Goal: Information Seeking & Learning: Understand process/instructions

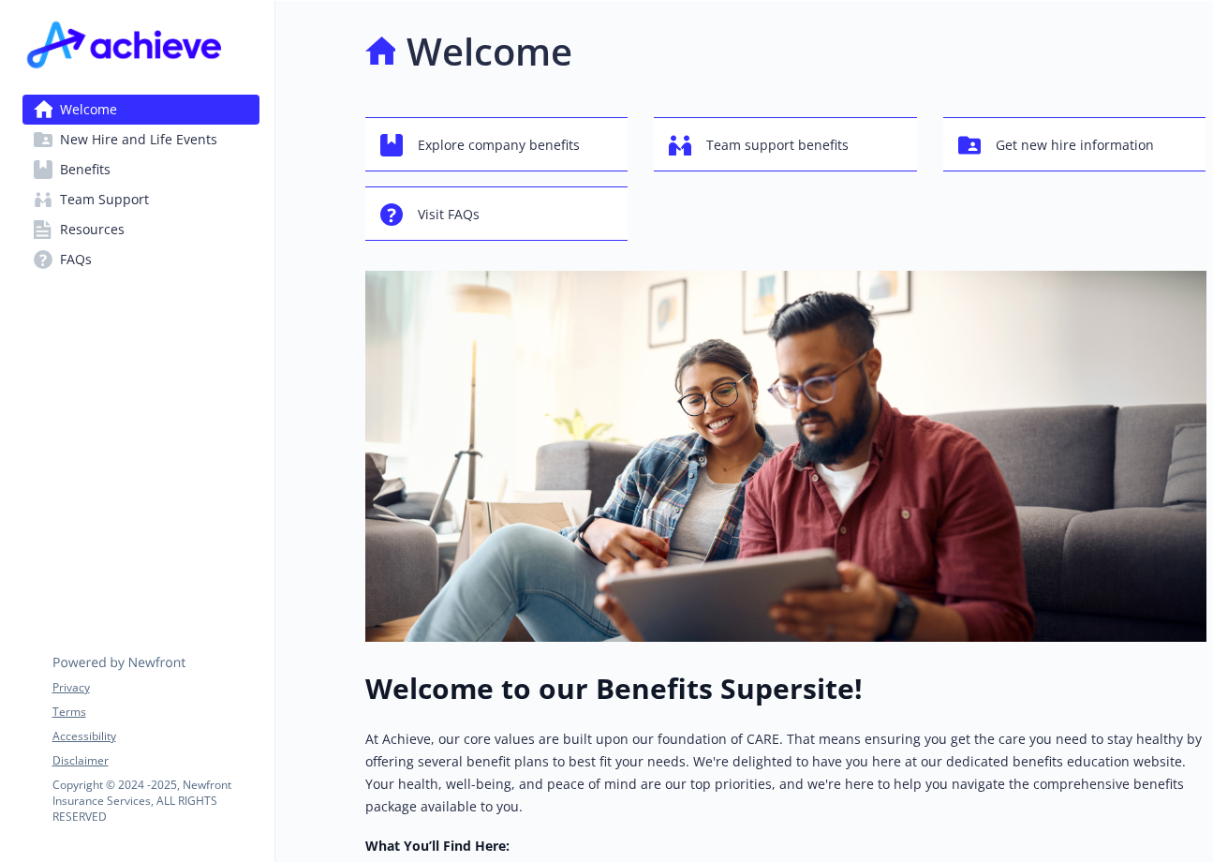
click at [128, 226] on link "Resources" at bounding box center [140, 229] width 237 height 30
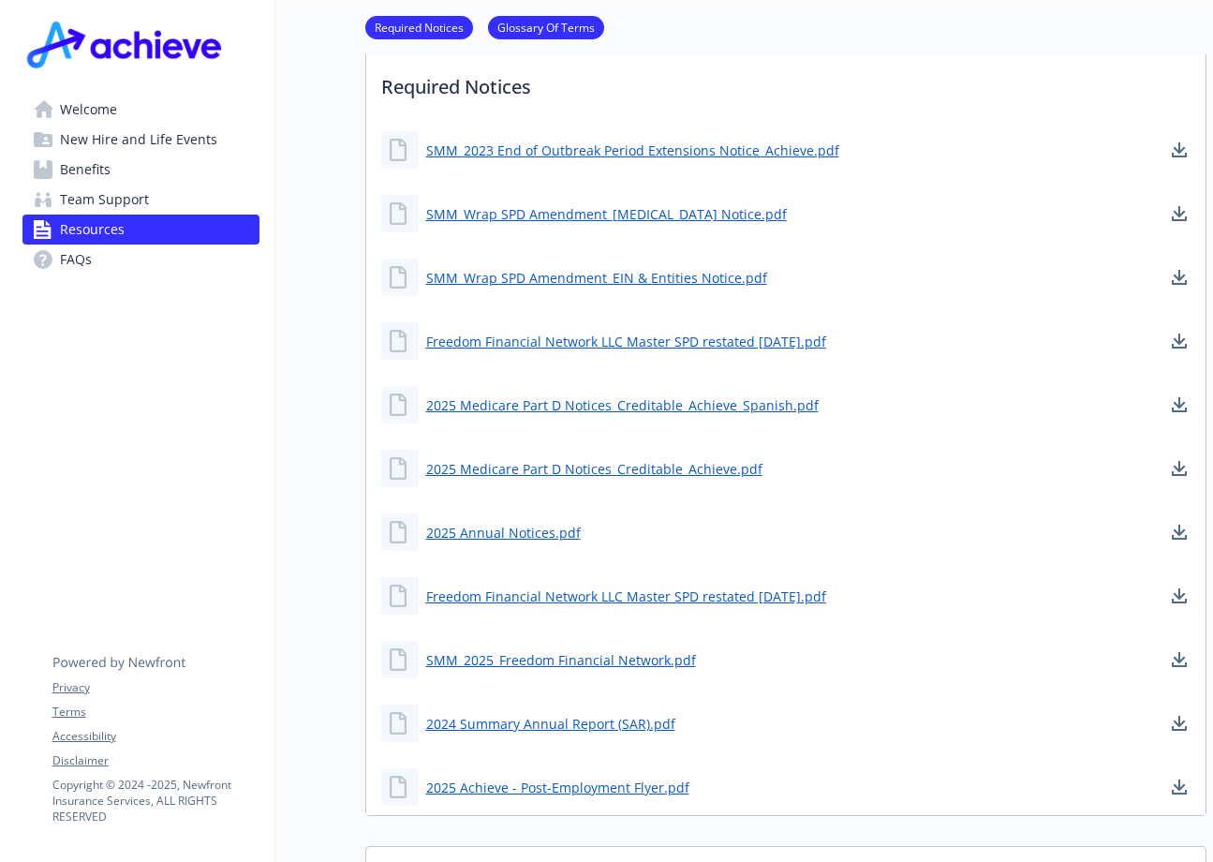
scroll to position [375, 0]
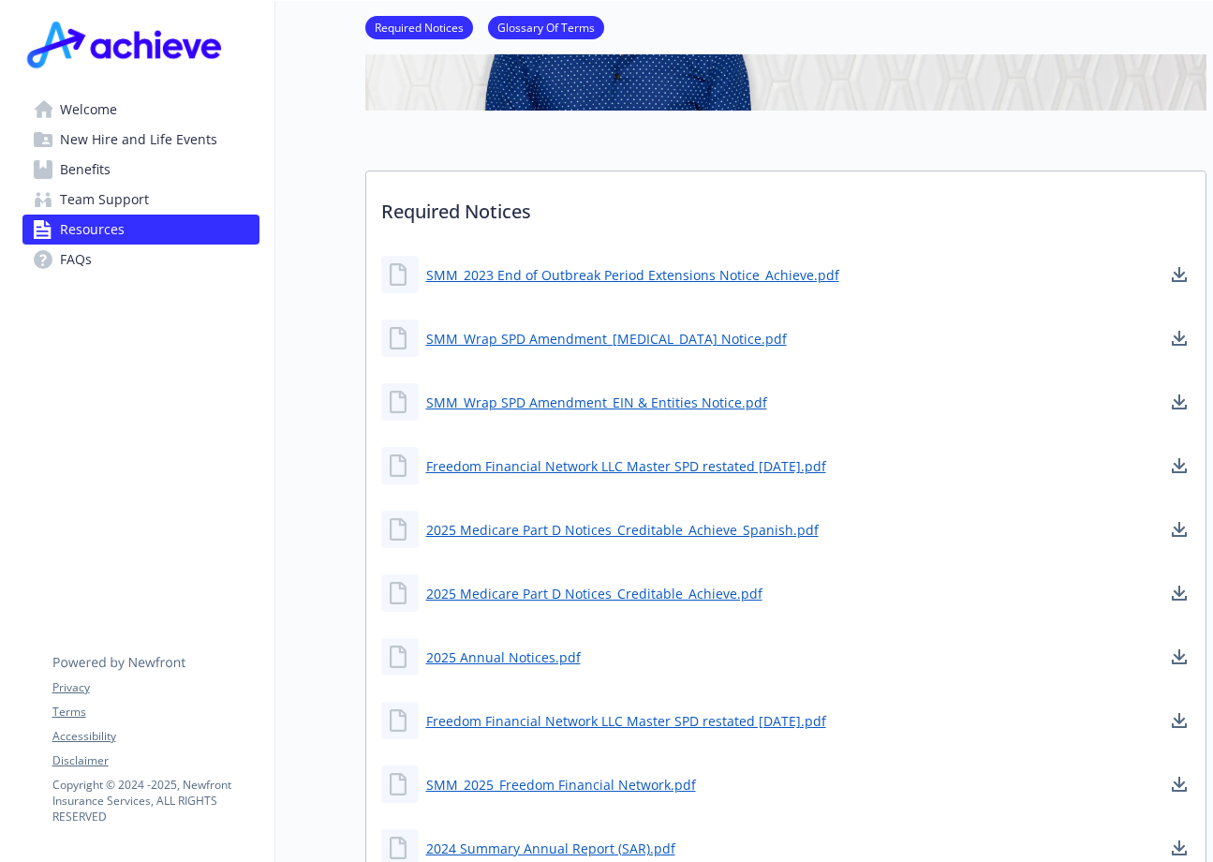
click at [98, 162] on span "Benefits" at bounding box center [85, 170] width 51 height 30
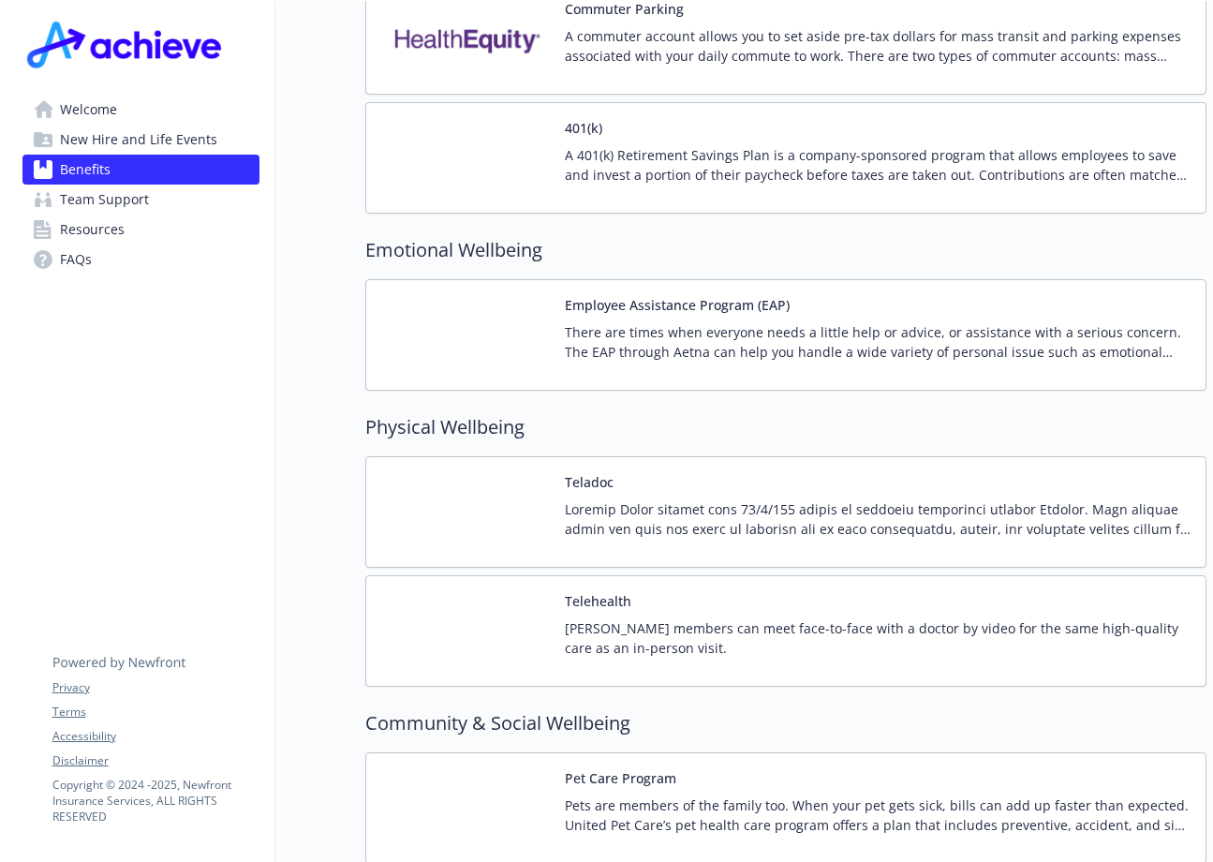
scroll to position [3204, 0]
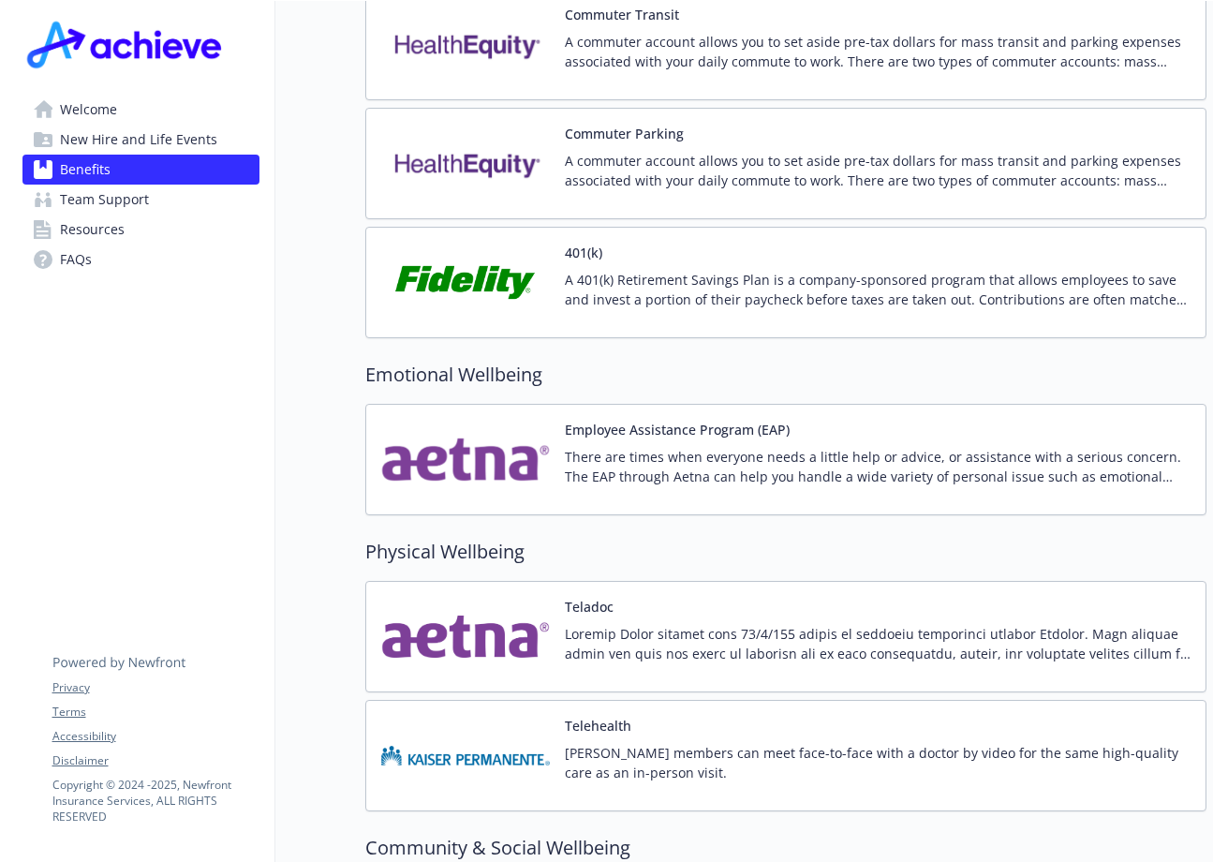
click at [696, 458] on p "There are times when everyone needs a little help or advice, or assistance with…" at bounding box center [878, 466] width 626 height 39
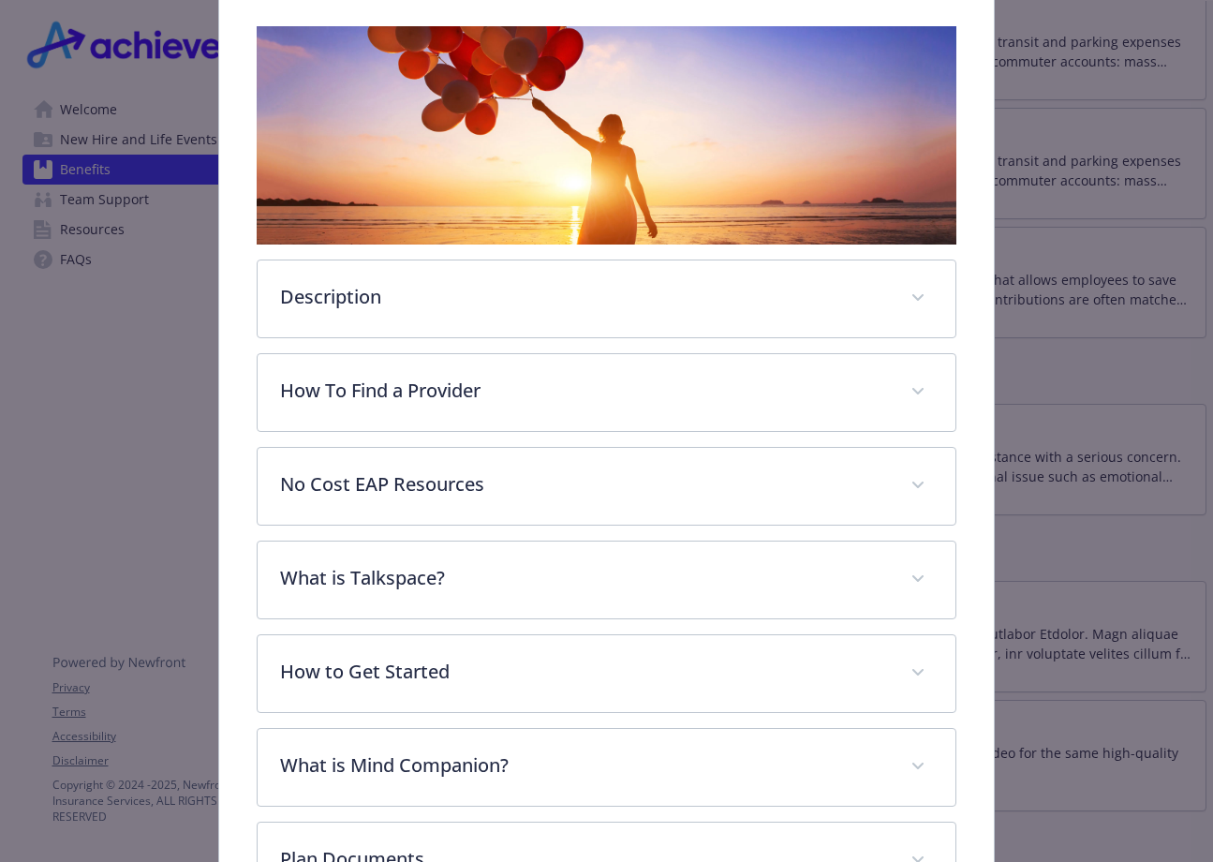
scroll to position [431, 0]
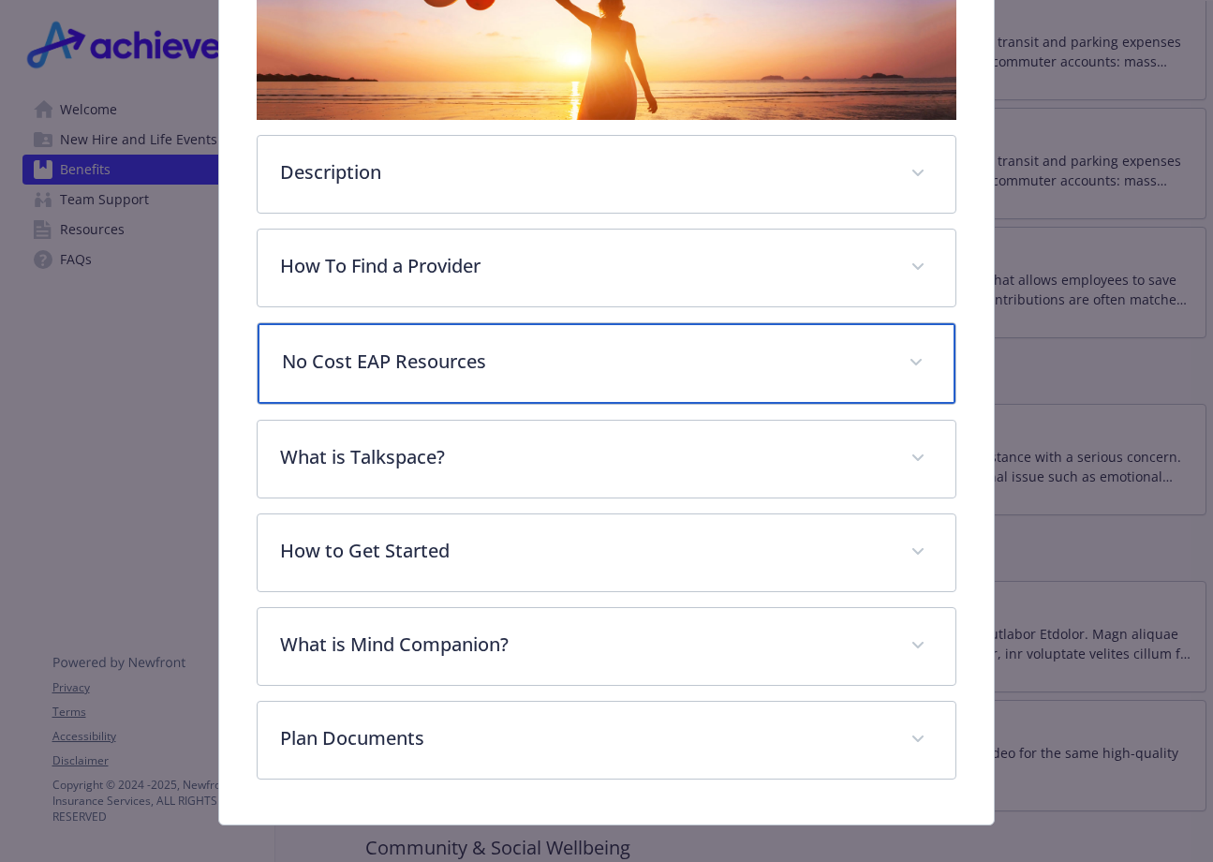
click at [658, 361] on p "No Cost EAP Resources" at bounding box center [584, 361] width 604 height 28
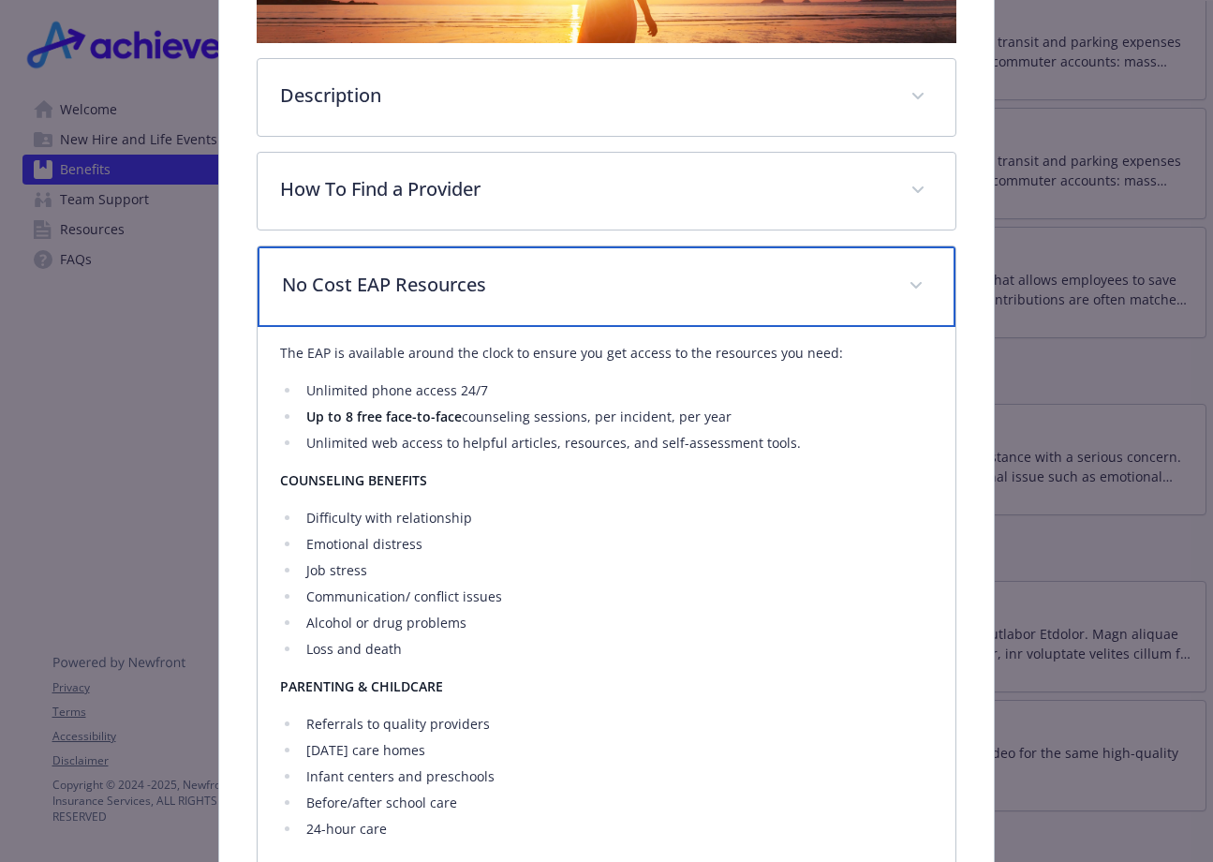
scroll to position [383, 0]
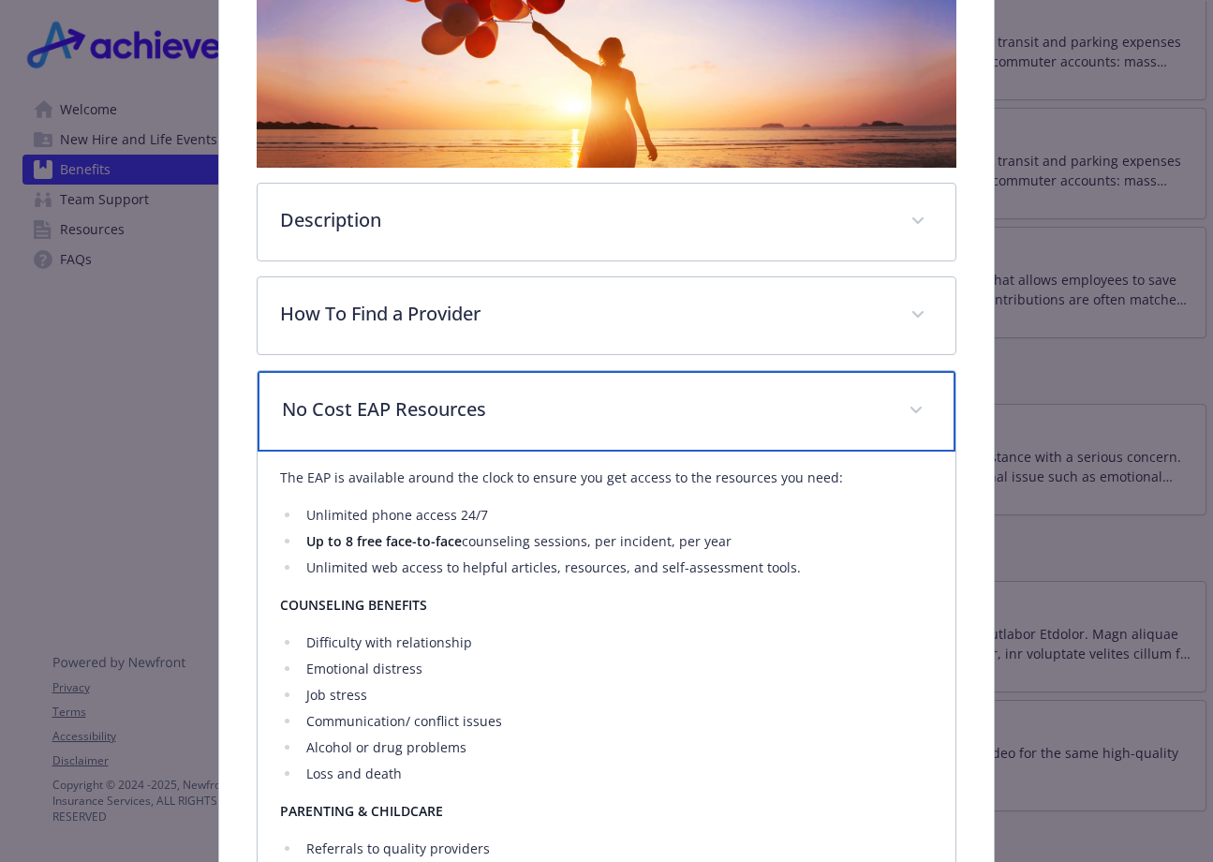
click at [466, 419] on p "No Cost EAP Resources" at bounding box center [584, 409] width 604 height 28
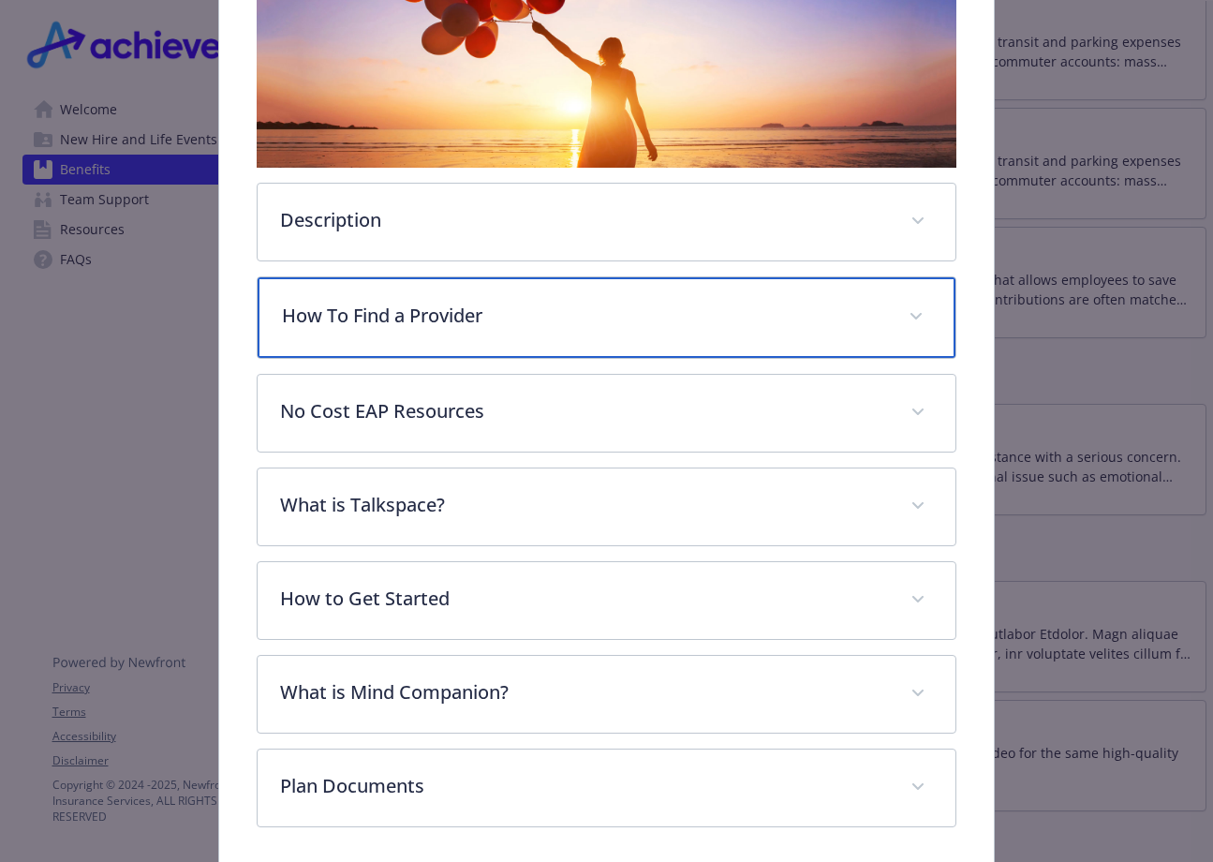
click at [647, 323] on p "How To Find a Provider" at bounding box center [584, 316] width 604 height 28
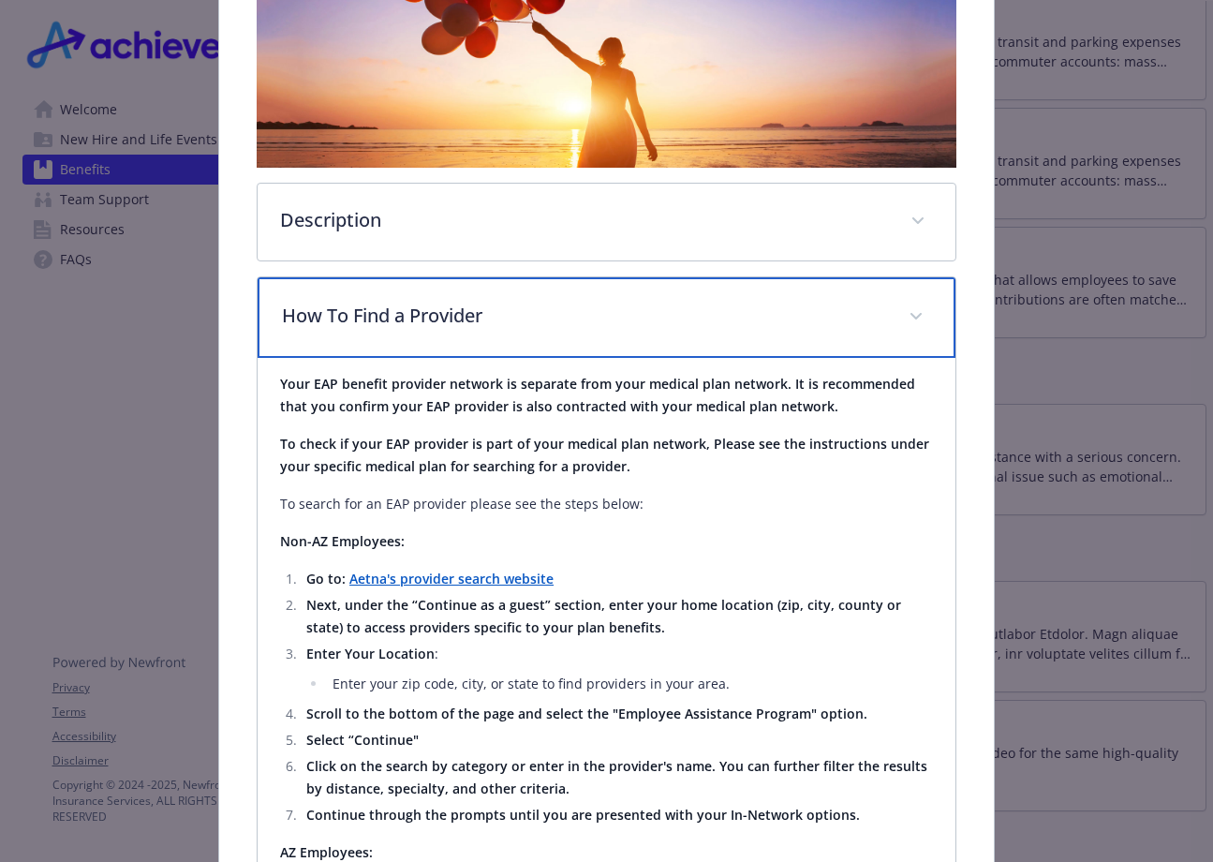
click at [647, 323] on p "How To Find a Provider" at bounding box center [584, 316] width 604 height 28
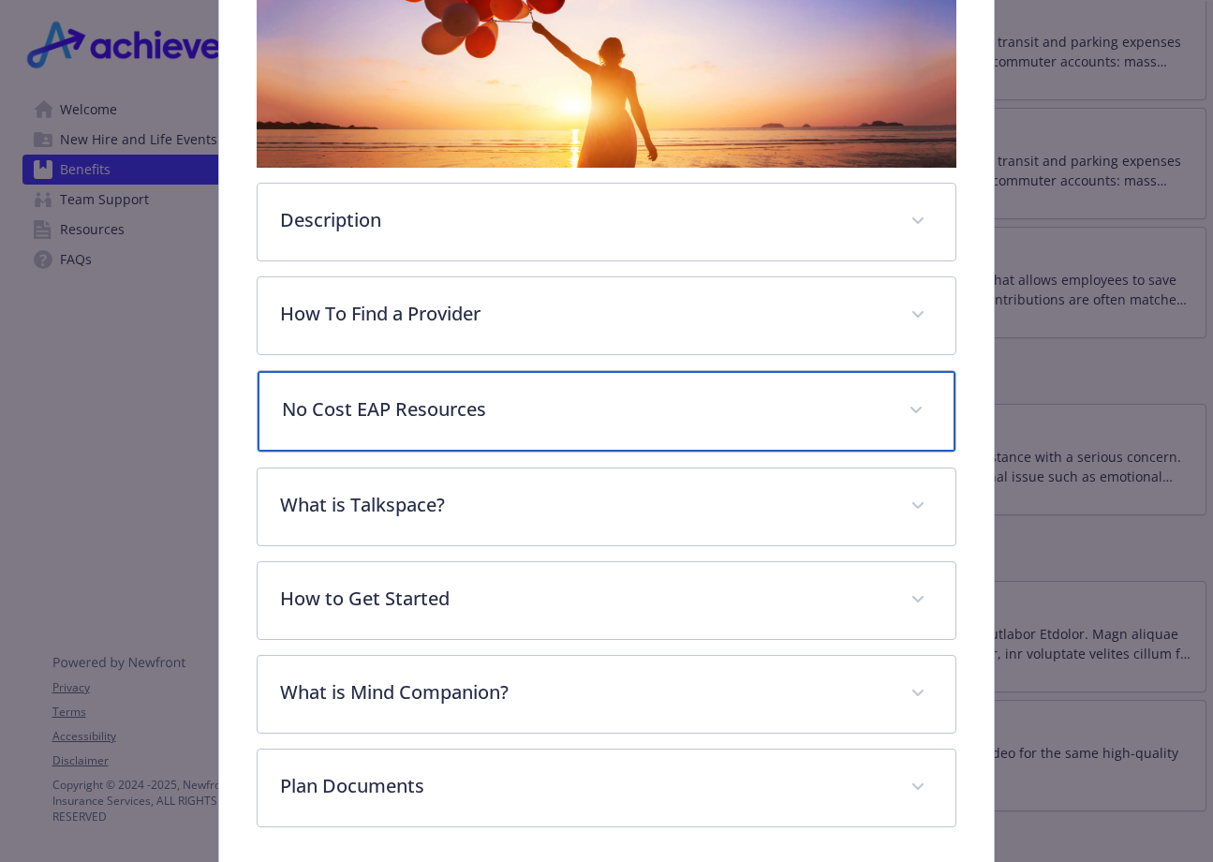
click at [606, 419] on p "No Cost EAP Resources" at bounding box center [584, 409] width 604 height 28
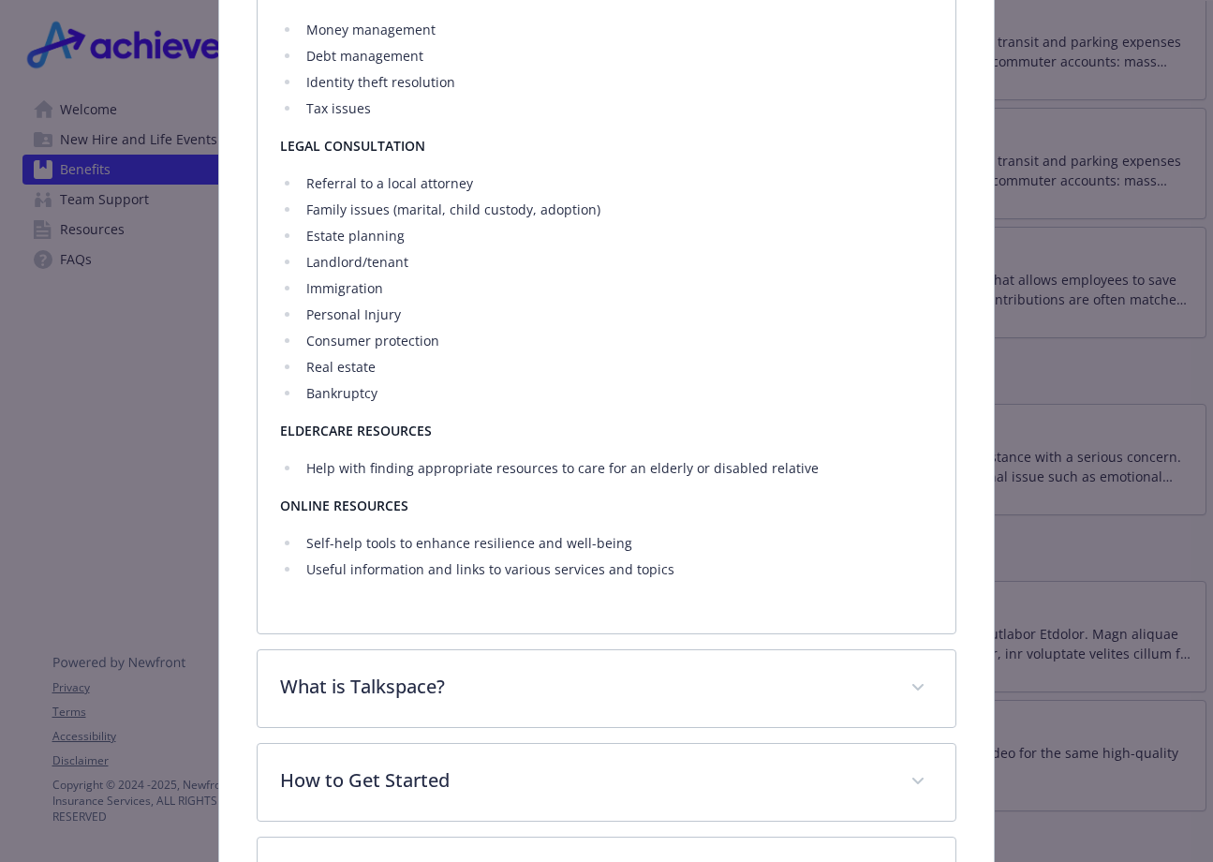
scroll to position [1632, 0]
